Goal: Book appointment/travel/reservation

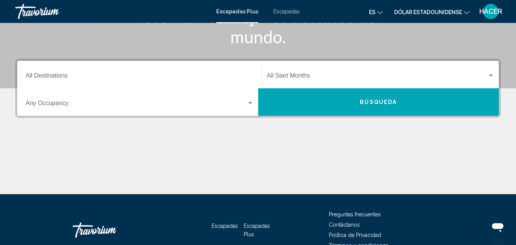
scroll to position [138, 0]
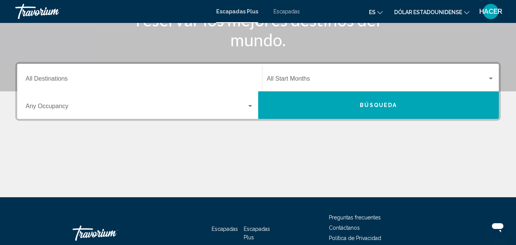
click at [248, 106] on div "Widget de búsqueda" at bounding box center [250, 106] width 4 height 2
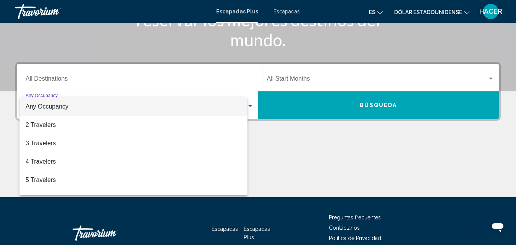
scroll to position [175, 0]
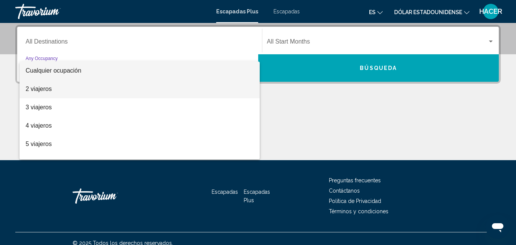
click at [137, 91] on span "2 viajeros" at bounding box center [140, 89] width 228 height 18
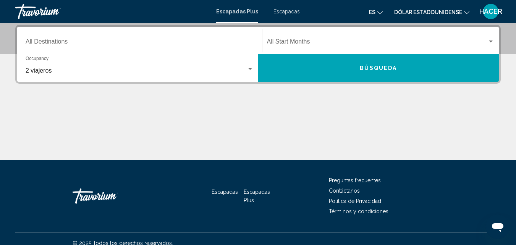
click at [247, 38] on div "Destination All Destinations" at bounding box center [140, 41] width 228 height 24
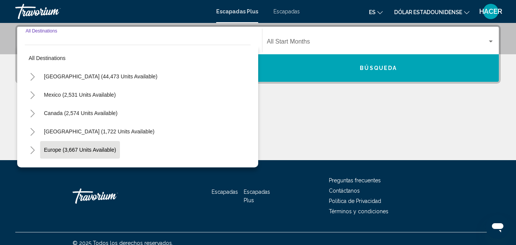
click at [97, 149] on span "Europe (3,667 units available)" at bounding box center [80, 150] width 72 height 6
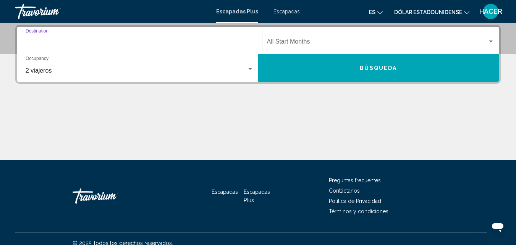
type input "**********"
click at [493, 41] on div "Widget de búsqueda" at bounding box center [491, 42] width 4 height 2
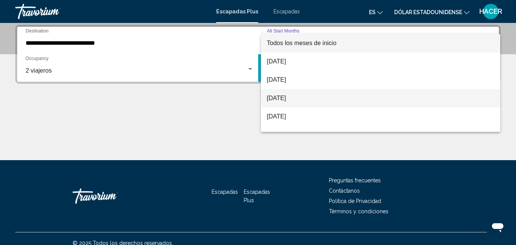
click at [287, 102] on span "[DATE]" at bounding box center [381, 98] width 228 height 18
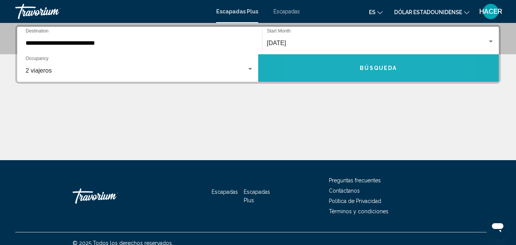
click at [343, 72] on button "Búsqueda" at bounding box center [378, 68] width 241 height 28
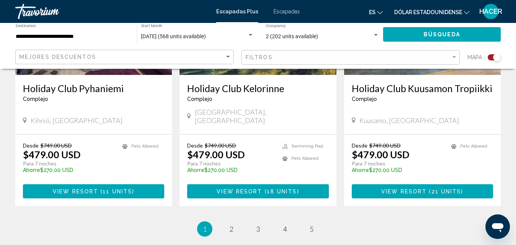
scroll to position [1223, 0]
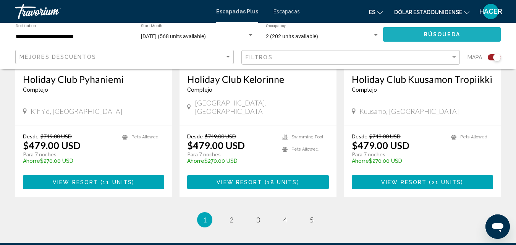
click at [457, 37] on span "Búsqueda" at bounding box center [442, 35] width 37 height 6
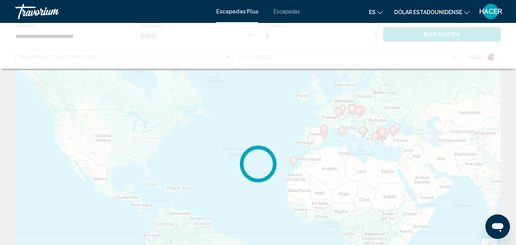
scroll to position [0, 0]
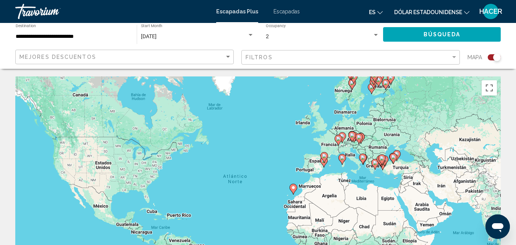
click at [393, 158] on image "Contenido principal" at bounding box center [393, 157] width 5 height 5
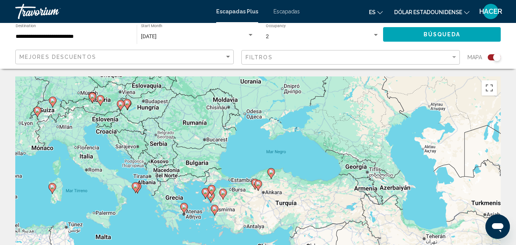
click at [253, 183] on icon "Contenido principal" at bounding box center [255, 184] width 7 height 10
type input "**********"
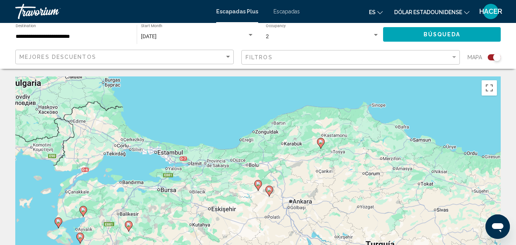
click at [257, 186] on icon "Contenido principal" at bounding box center [258, 185] width 7 height 10
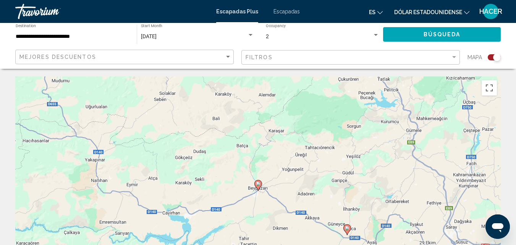
click at [259, 184] on image "Contenido principal" at bounding box center [258, 184] width 5 height 5
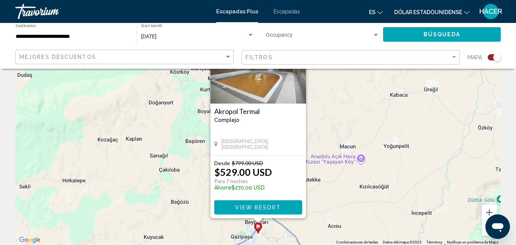
scroll to position [61, 0]
click at [255, 208] on span "View Resort" at bounding box center [257, 207] width 45 height 6
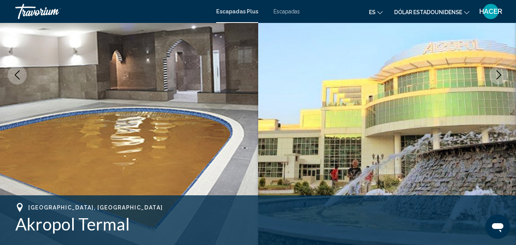
scroll to position [128, 0]
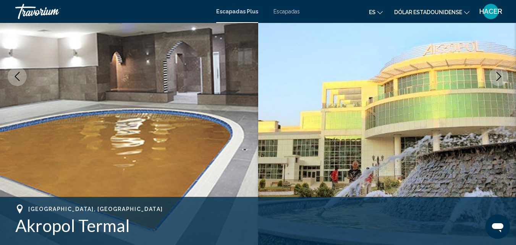
click at [284, 14] on font "Escapadas" at bounding box center [287, 11] width 26 height 6
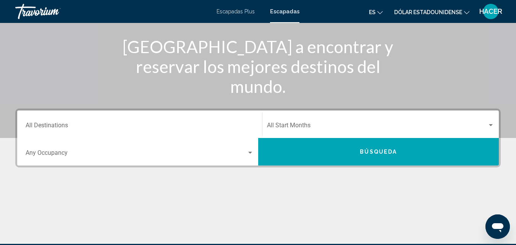
scroll to position [92, 0]
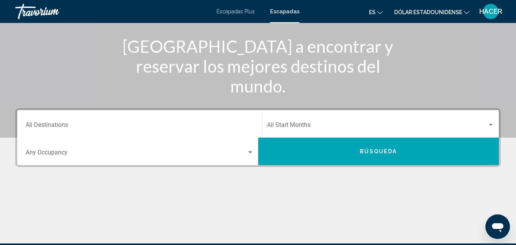
click at [250, 153] on div "Search widget" at bounding box center [250, 152] width 7 height 6
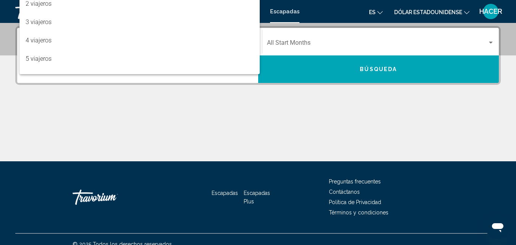
scroll to position [175, 0]
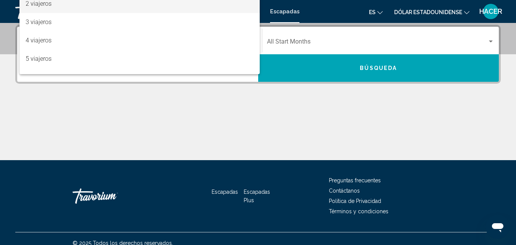
click at [102, 8] on span "2 viajeros" at bounding box center [140, 4] width 228 height 18
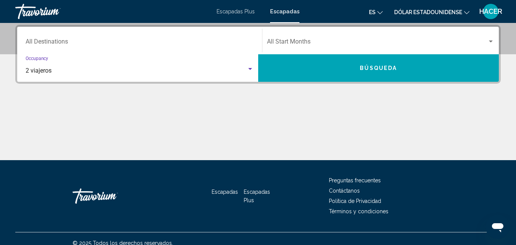
click at [490, 41] on div "Search widget" at bounding box center [491, 42] width 4 height 2
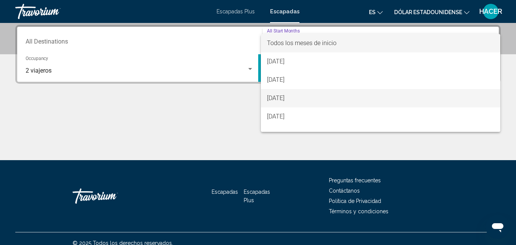
click at [285, 97] on font "[DATE]" at bounding box center [276, 97] width 18 height 7
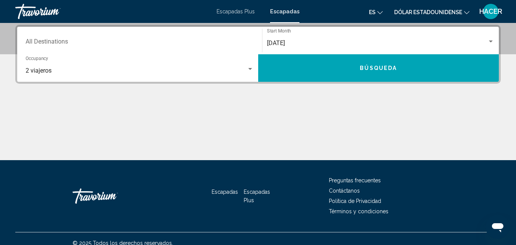
click at [225, 39] on div "Destination All Destinations" at bounding box center [140, 41] width 228 height 24
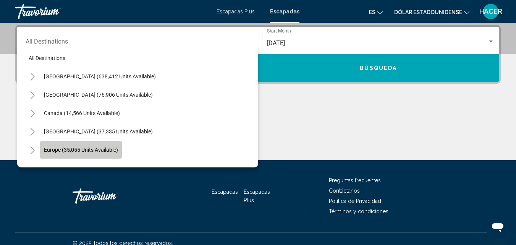
click at [75, 147] on span "Europe (35,055 units available)" at bounding box center [81, 150] width 74 height 6
type input "**********"
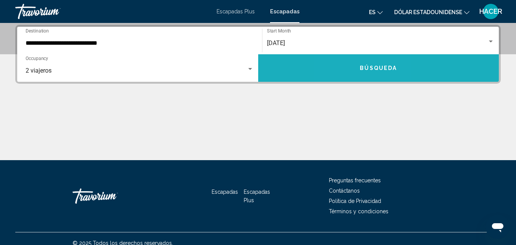
click at [359, 64] on button "Búsqueda" at bounding box center [378, 68] width 241 height 28
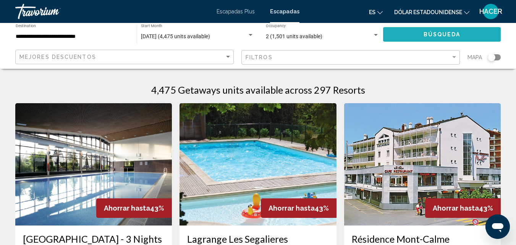
click at [434, 33] on span "Búsqueda" at bounding box center [442, 35] width 37 height 6
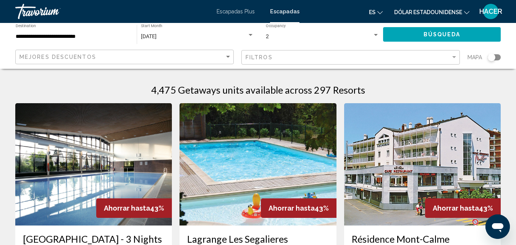
click at [490, 58] on div "Search widget" at bounding box center [492, 58] width 8 height 8
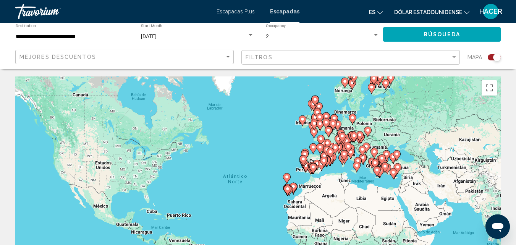
click at [398, 166] on image "Contenido principal" at bounding box center [398, 167] width 5 height 5
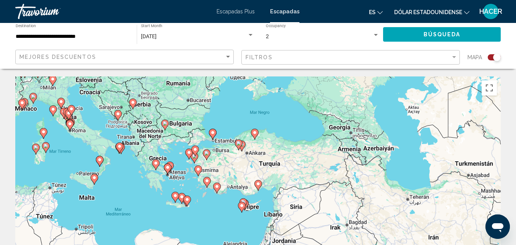
click at [255, 135] on image "Contenido principal" at bounding box center [255, 132] width 5 height 5
type input "**********"
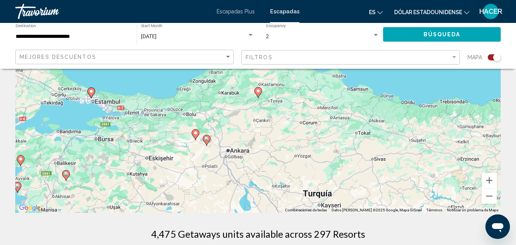
scroll to position [107, 0]
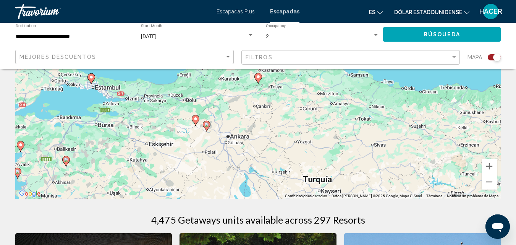
click at [89, 78] on icon "Contenido principal" at bounding box center [91, 79] width 7 height 10
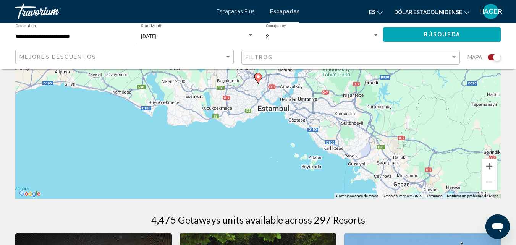
click at [259, 82] on icon "Contenido principal" at bounding box center [259, 78] width 8 height 11
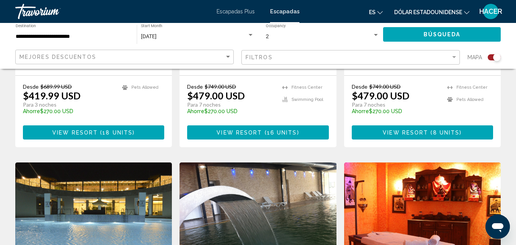
scroll to position [443, 0]
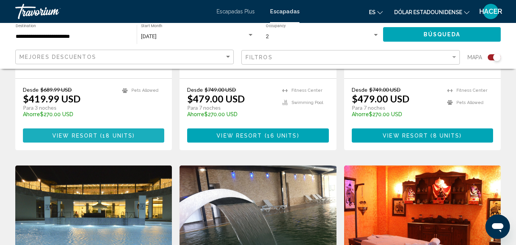
click at [81, 133] on span "View Resort" at bounding box center [74, 136] width 45 height 6
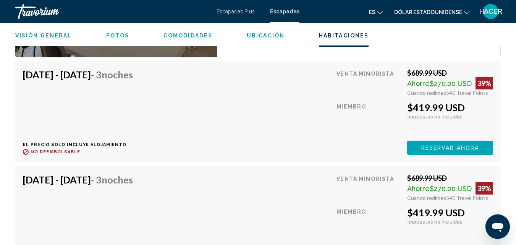
scroll to position [1351, 0]
